Goal: Information Seeking & Learning: Learn about a topic

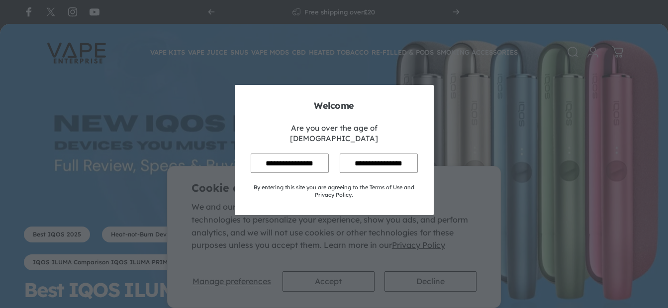
click at [301, 156] on input "**********" at bounding box center [290, 163] width 78 height 19
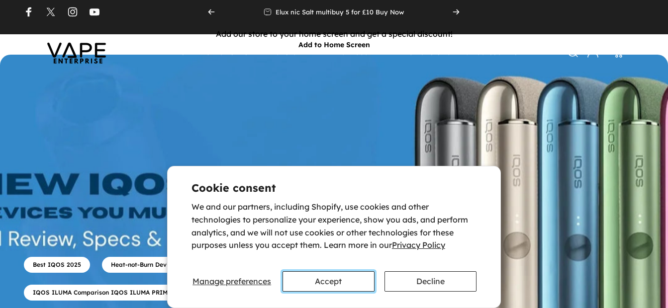
click at [344, 276] on button "Accept" at bounding box center [329, 282] width 92 height 20
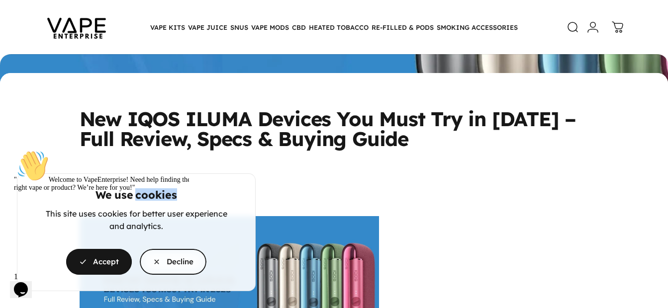
drag, startPoint x: 131, startPoint y: 115, endPoint x: 273, endPoint y: 116, distance: 142.3
click at [273, 116] on cookie-banner "We use cookies This site uses cookies for better user experience and analytics.…" at bounding box center [334, 154] width 668 height 308
drag, startPoint x: 273, startPoint y: 116, endPoint x: 217, endPoint y: 192, distance: 93.8
click at [217, 192] on split-words "We use cookies" at bounding box center [136, 195] width 190 height 10
drag, startPoint x: 133, startPoint y: 119, endPoint x: 266, endPoint y: 119, distance: 132.8
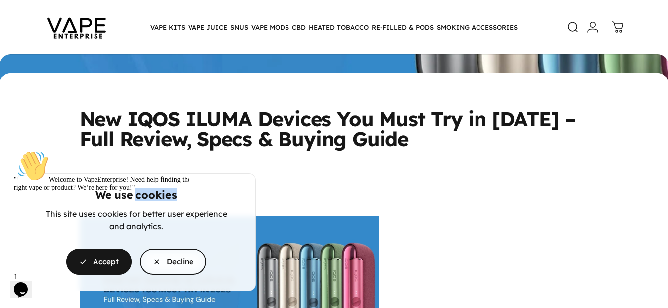
click at [266, 119] on cookie-banner "We use cookies This site uses cookies for better user experience and analytics.…" at bounding box center [334, 154] width 668 height 308
drag, startPoint x: 266, startPoint y: 119, endPoint x: 218, endPoint y: 181, distance: 78.0
click at [218, 181] on div "We use cookies This site uses cookies for better user experience and analytics.…" at bounding box center [136, 232] width 238 height 117
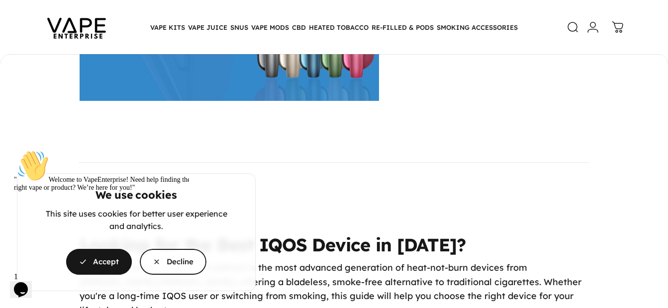
scroll to position [597, 0]
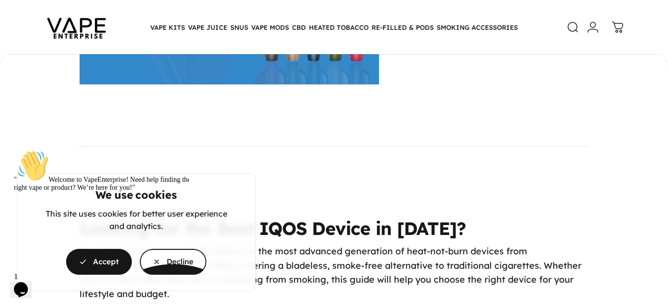
click at [106, 192] on div "" Welcome to VapeEnterprise! Need help finding the right vape or product? We’re…" at bounding box center [103, 171] width 179 height 42
click at [107, 192] on div "" Welcome to VapeEnterprise! Need help finding the right vape or product? We’re…" at bounding box center [103, 171] width 179 height 42
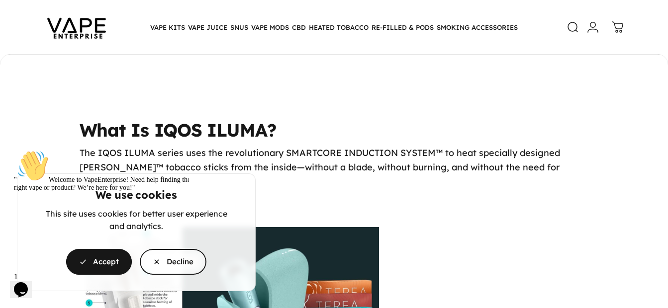
scroll to position [945, 0]
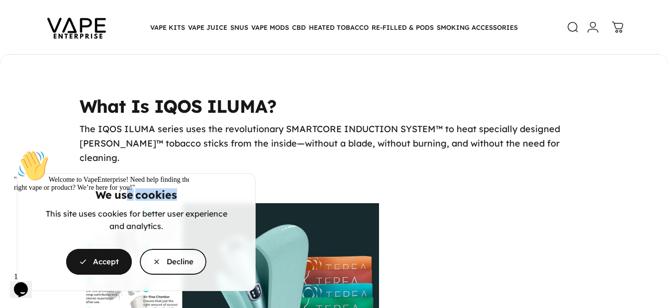
drag, startPoint x: 130, startPoint y: 92, endPoint x: 267, endPoint y: 91, distance: 137.3
click at [267, 91] on cookie-banner "We use cookies This site uses cookies for better user experience and analytics.…" at bounding box center [334, 154] width 668 height 308
drag, startPoint x: 267, startPoint y: 91, endPoint x: 323, endPoint y: 90, distance: 56.2
click at [323, 90] on cookie-banner "We use cookies This site uses cookies for better user experience and analytics.…" at bounding box center [334, 154] width 668 height 308
